Goal: Check status: Check status

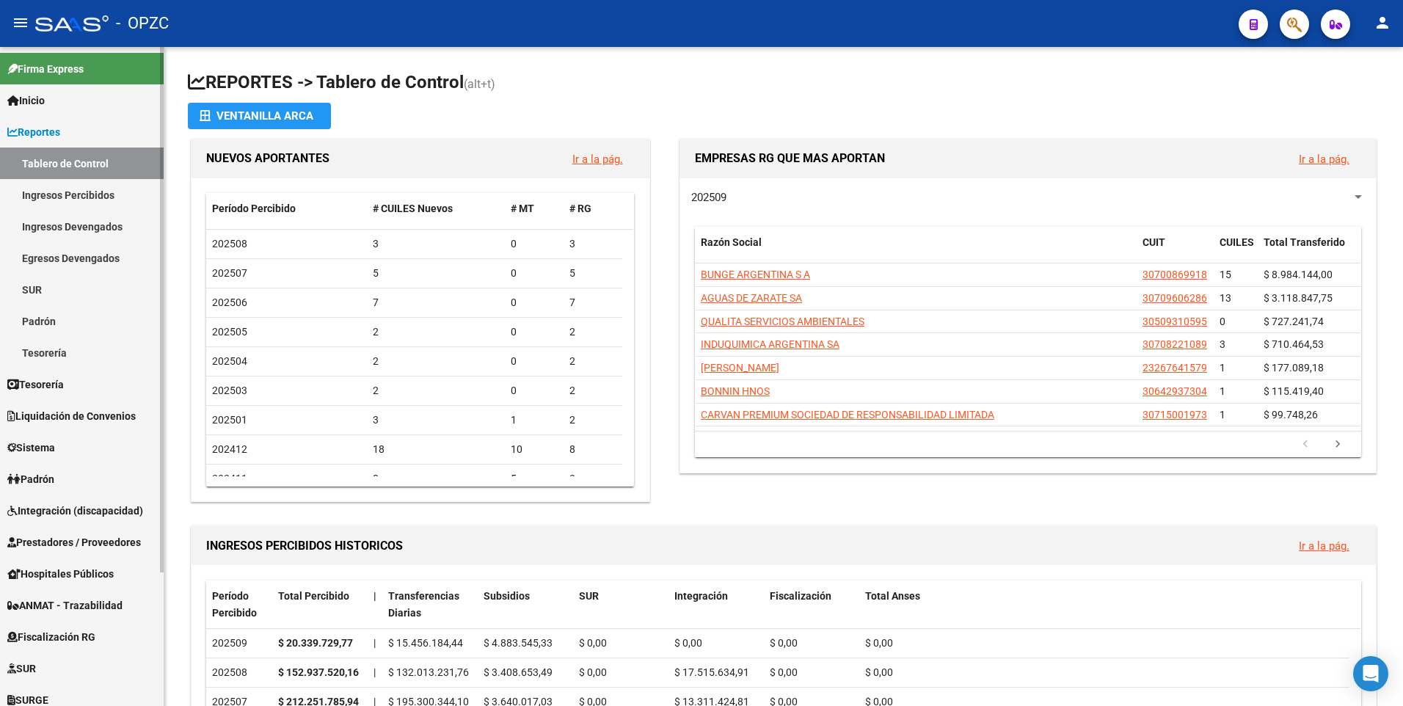
click at [79, 190] on link "Ingresos Percibidos" at bounding box center [82, 195] width 164 height 32
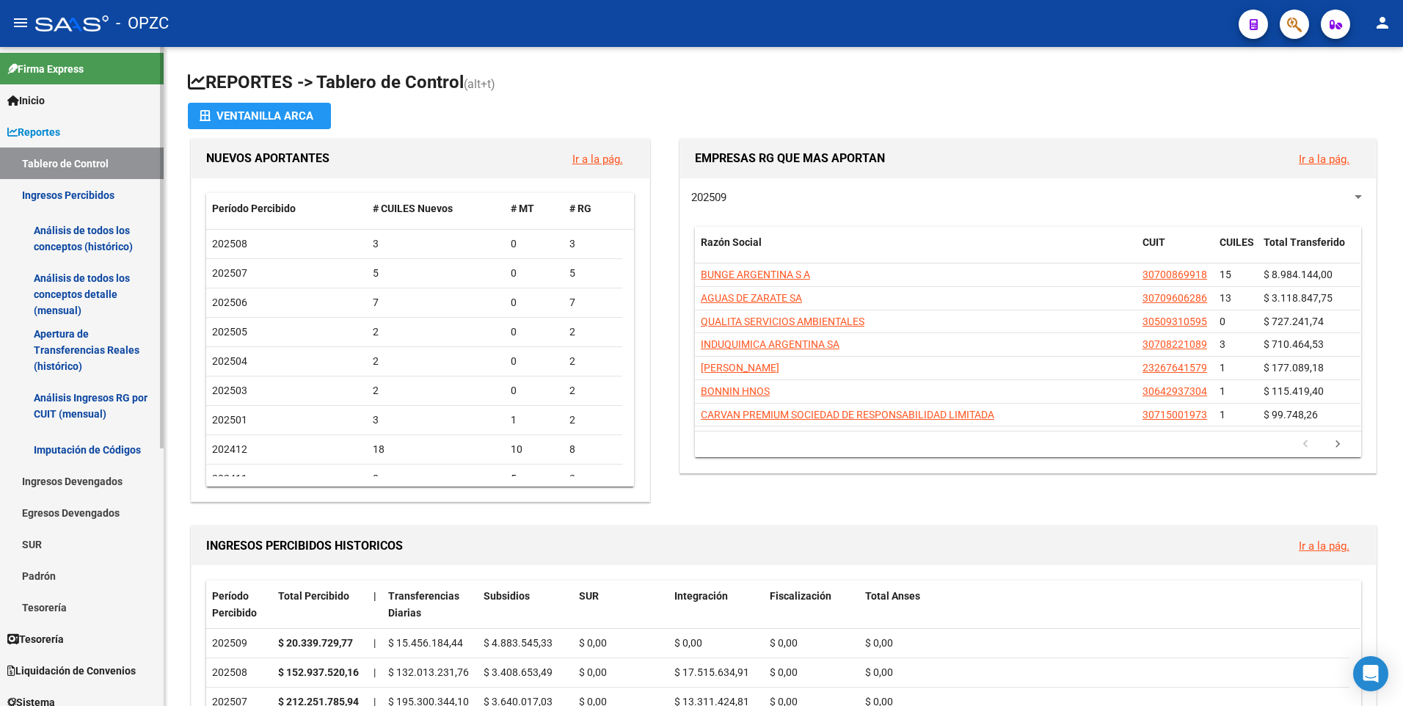
click at [89, 241] on link "Análisis de todos los conceptos (histórico)" at bounding box center [82, 239] width 164 height 56
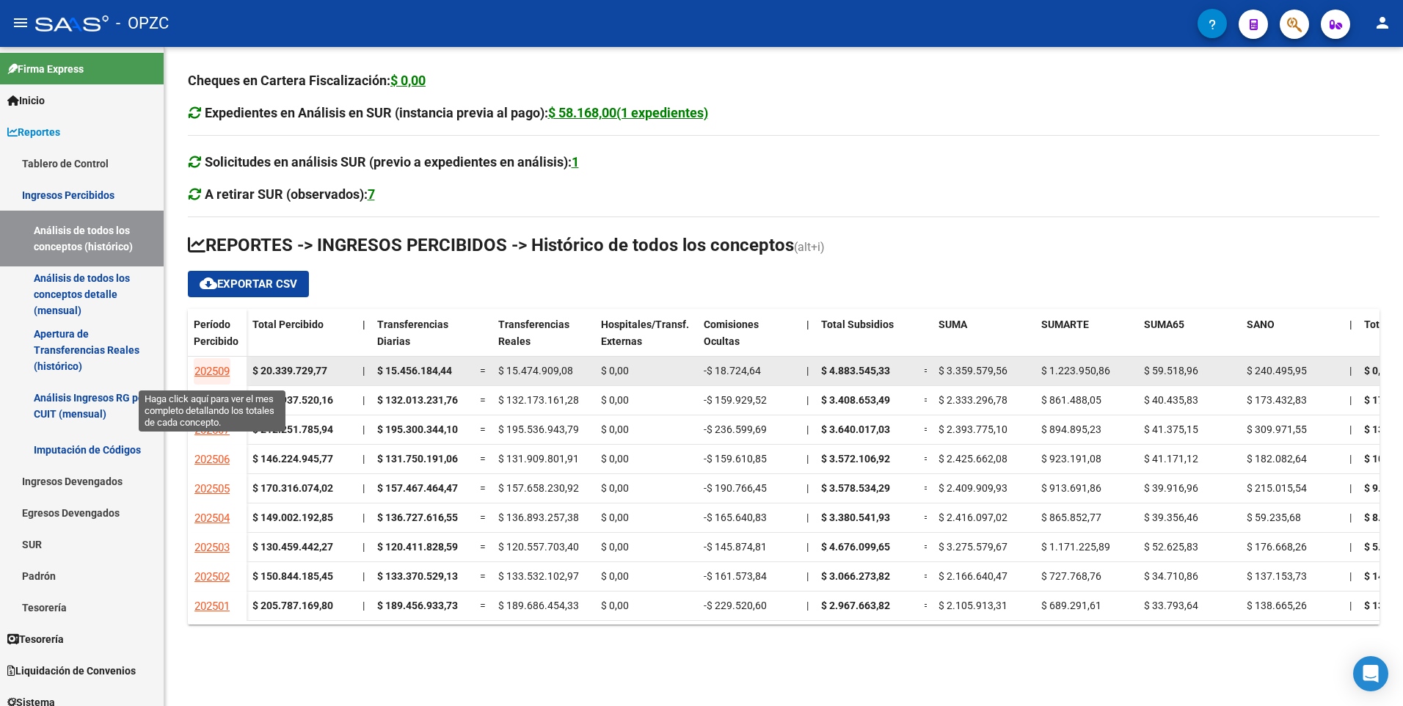
click at [215, 371] on span "202509" at bounding box center [212, 371] width 35 height 13
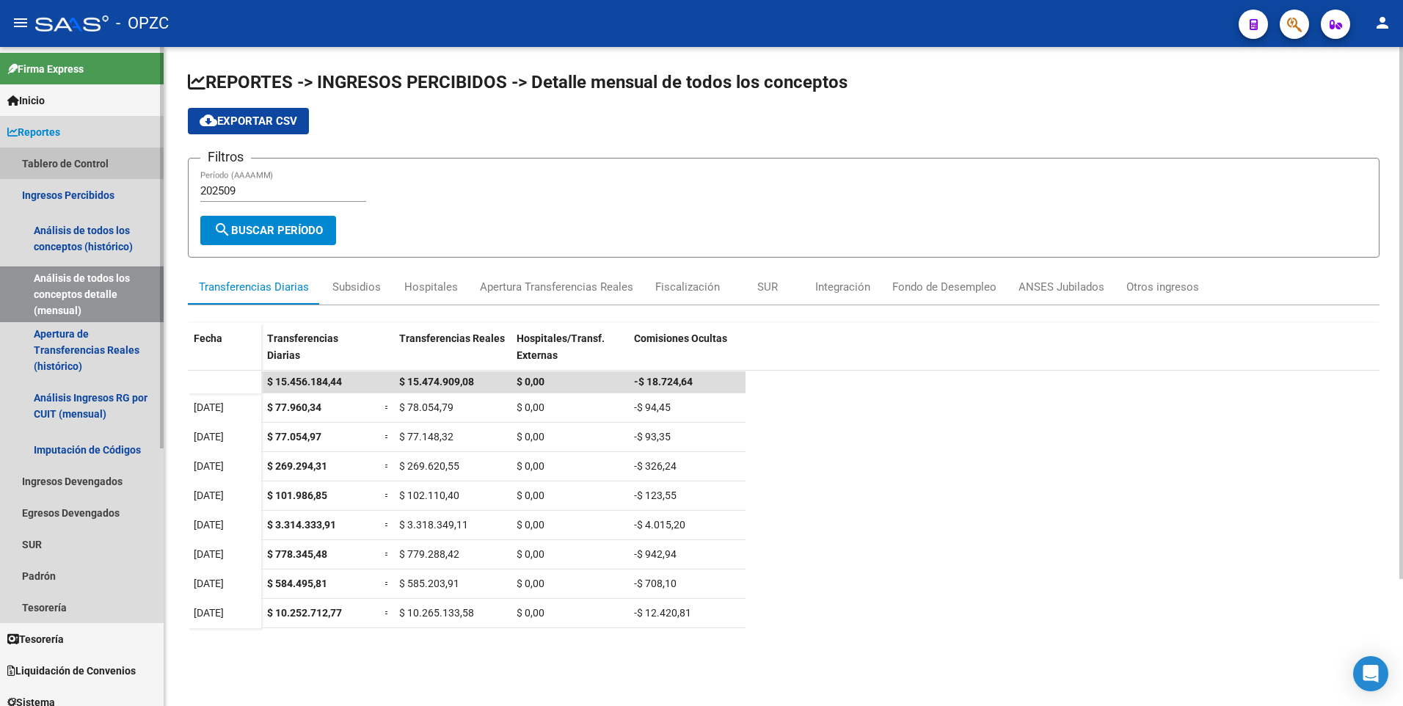
click at [48, 154] on link "Tablero de Control" at bounding box center [82, 164] width 164 height 32
